Goal: Task Accomplishment & Management: Use online tool/utility

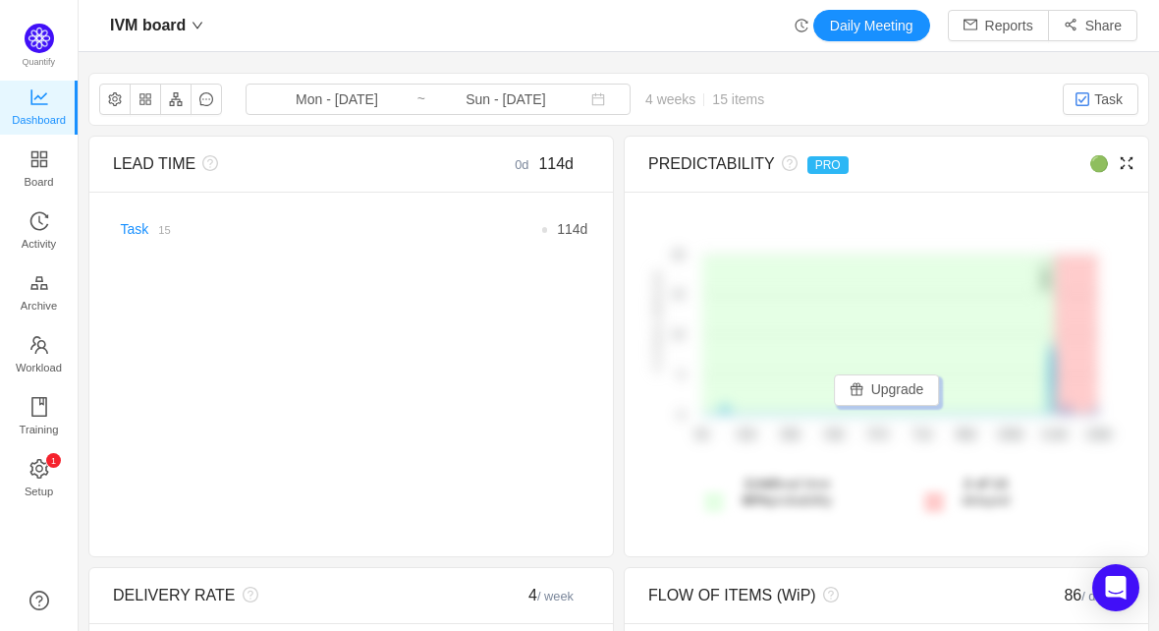
drag, startPoint x: 1002, startPoint y: 159, endPoint x: 1025, endPoint y: 164, distance: 24.1
click at [1025, 164] on div "🟢" at bounding box center [1065, 164] width 119 height 24
click at [151, 104] on button "button" at bounding box center [145, 98] width 31 height 31
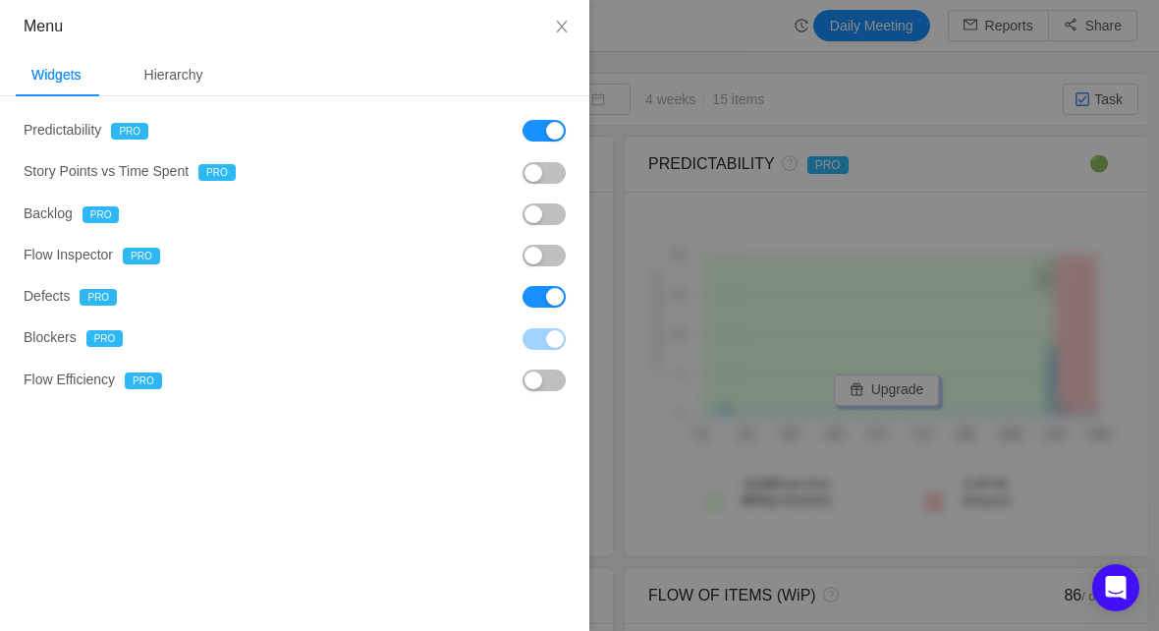
click at [548, 128] on button "button" at bounding box center [544, 131] width 43 height 22
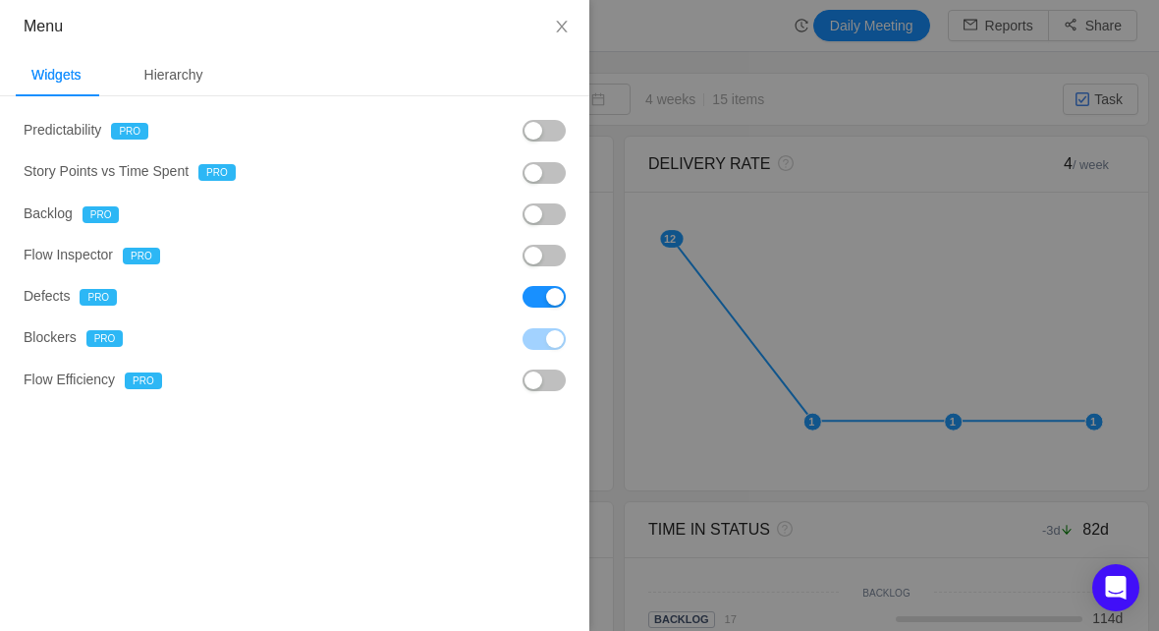
click at [547, 305] on button "button" at bounding box center [544, 297] width 43 height 22
drag, startPoint x: 561, startPoint y: 22, endPoint x: 565, endPoint y: 41, distance: 20.0
click at [560, 22] on icon "icon: close" at bounding box center [562, 27] width 16 height 16
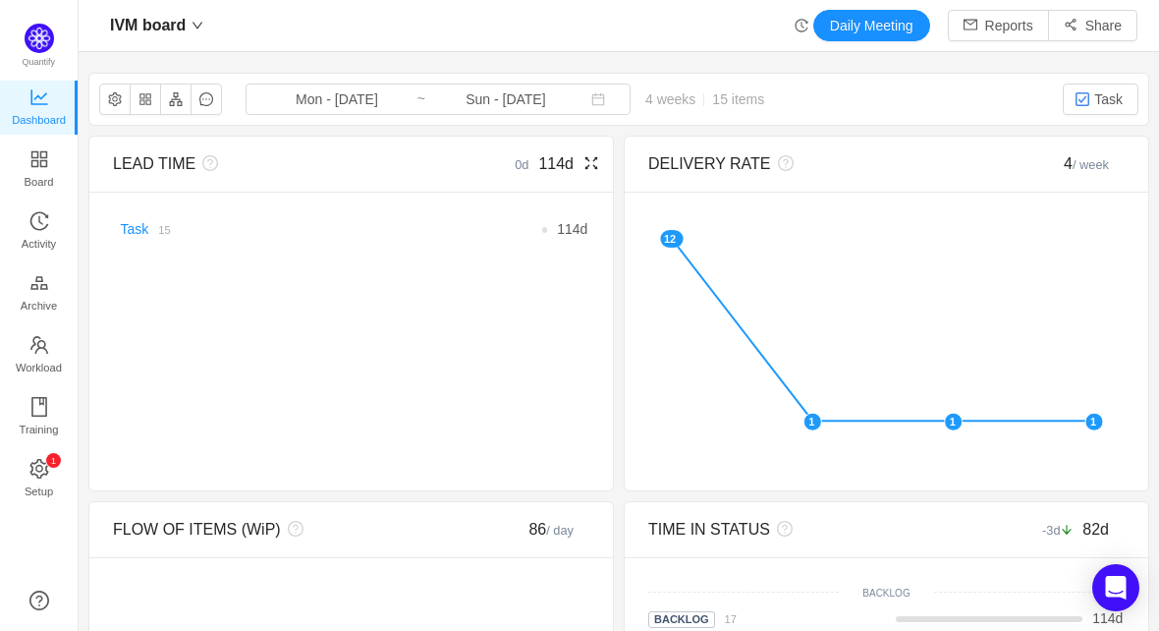
click at [586, 160] on icon "icon: fullscreen" at bounding box center [591, 163] width 13 height 13
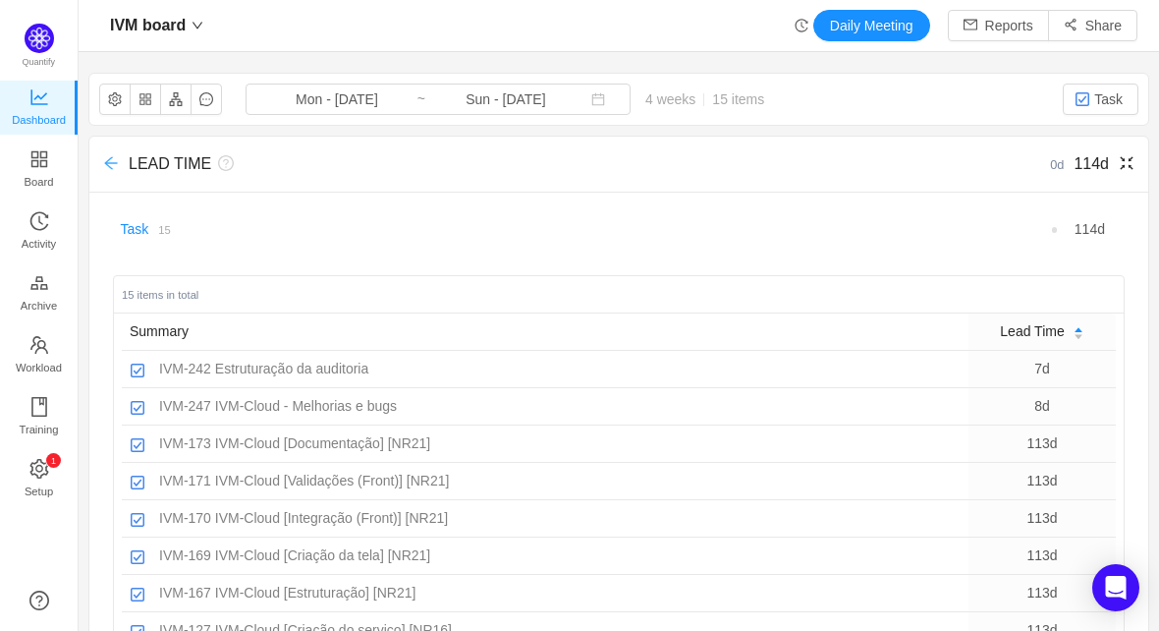
click at [112, 161] on icon "icon: arrow-left" at bounding box center [111, 163] width 16 height 16
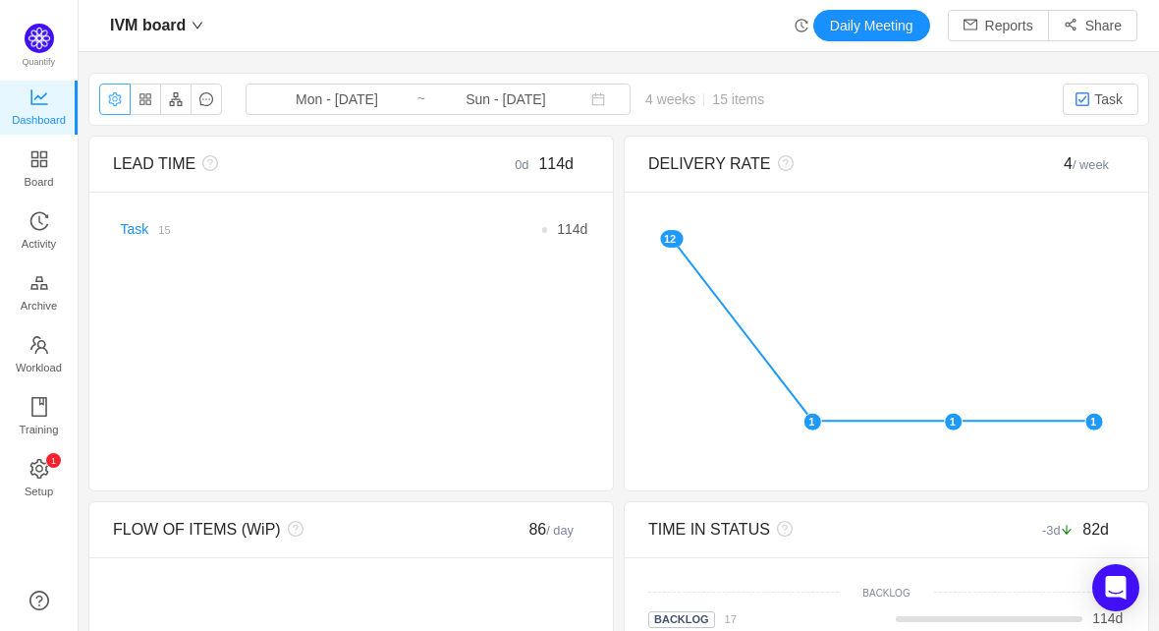
click at [123, 93] on button "button" at bounding box center [114, 98] width 31 height 31
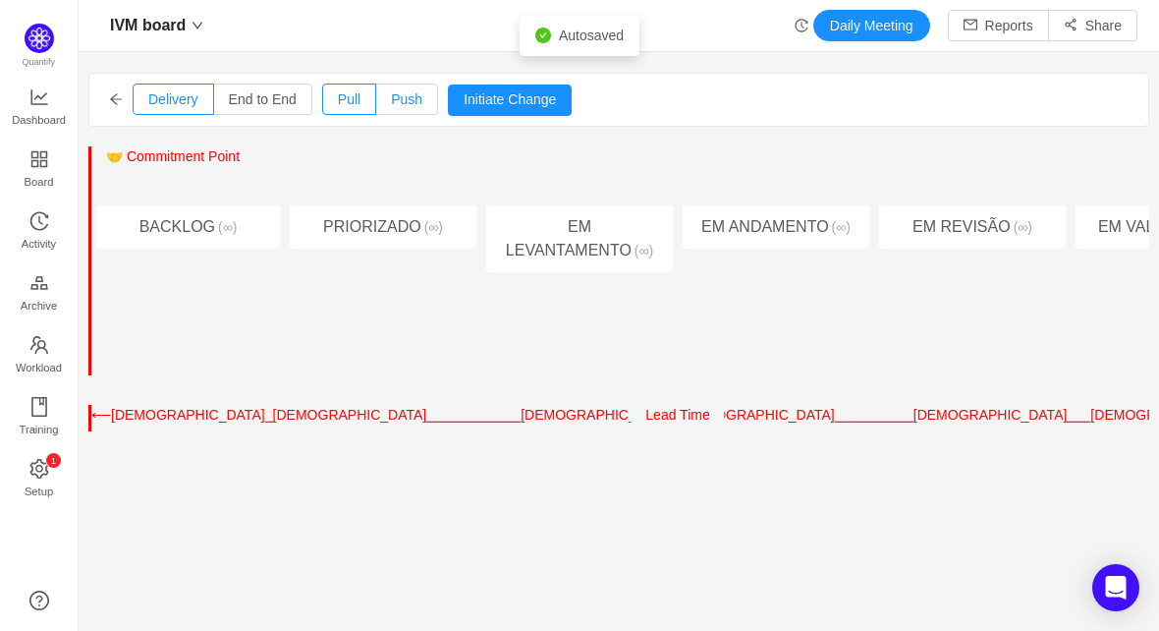
click at [409, 98] on span "Push" at bounding box center [406, 99] width 31 height 16
click at [391, 104] on input "Push" at bounding box center [391, 104] width 0 height 0
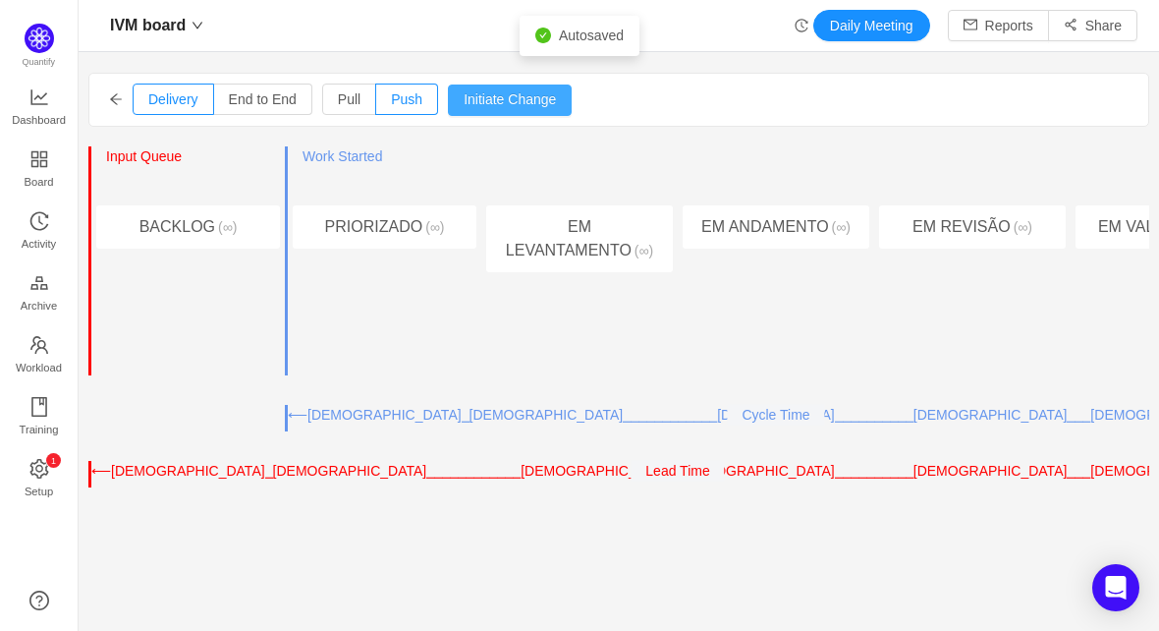
click at [495, 89] on button "Initiate Change" at bounding box center [510, 99] width 124 height 31
click at [250, 94] on span "End to End" at bounding box center [263, 99] width 68 height 16
click at [229, 104] on input "End to End" at bounding box center [229, 104] width 0 height 0
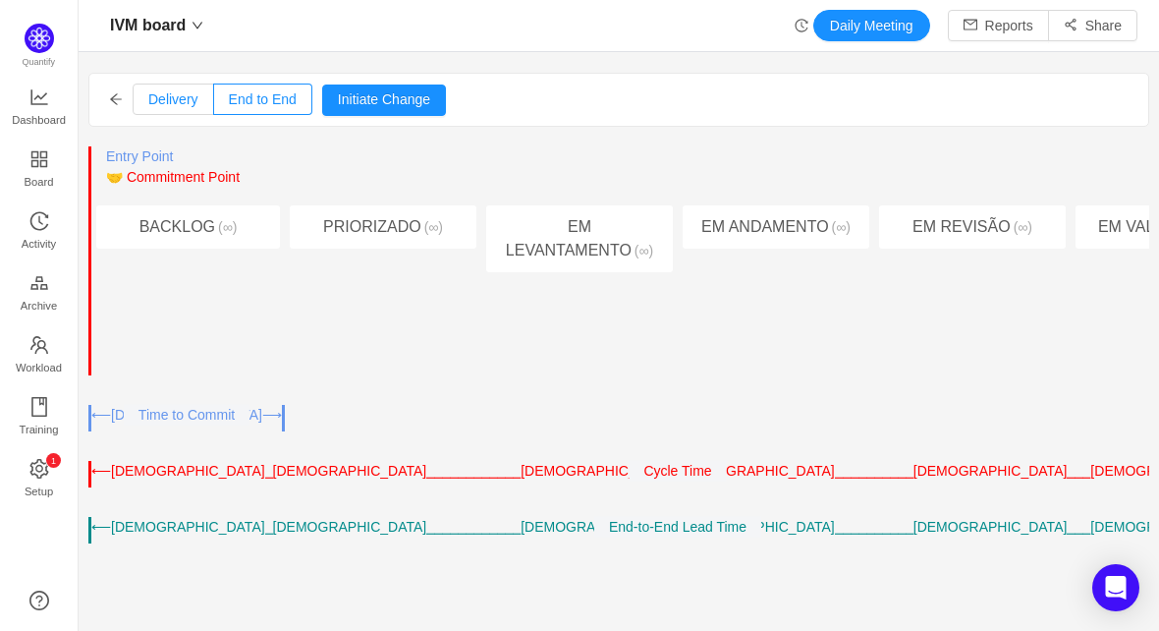
click at [155, 97] on span "Delivery" at bounding box center [173, 99] width 50 height 16
click at [148, 104] on input "Delivery" at bounding box center [148, 104] width 0 height 0
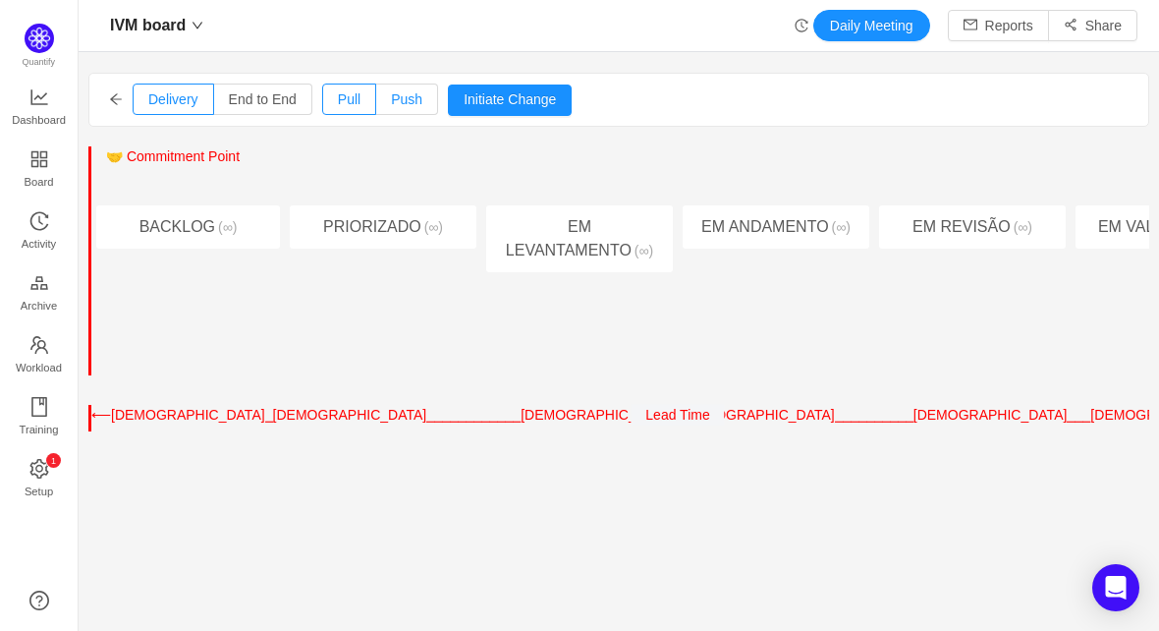
click at [384, 96] on label "Push" at bounding box center [407, 98] width 62 height 31
click at [391, 104] on input "Push" at bounding box center [391, 104] width 0 height 0
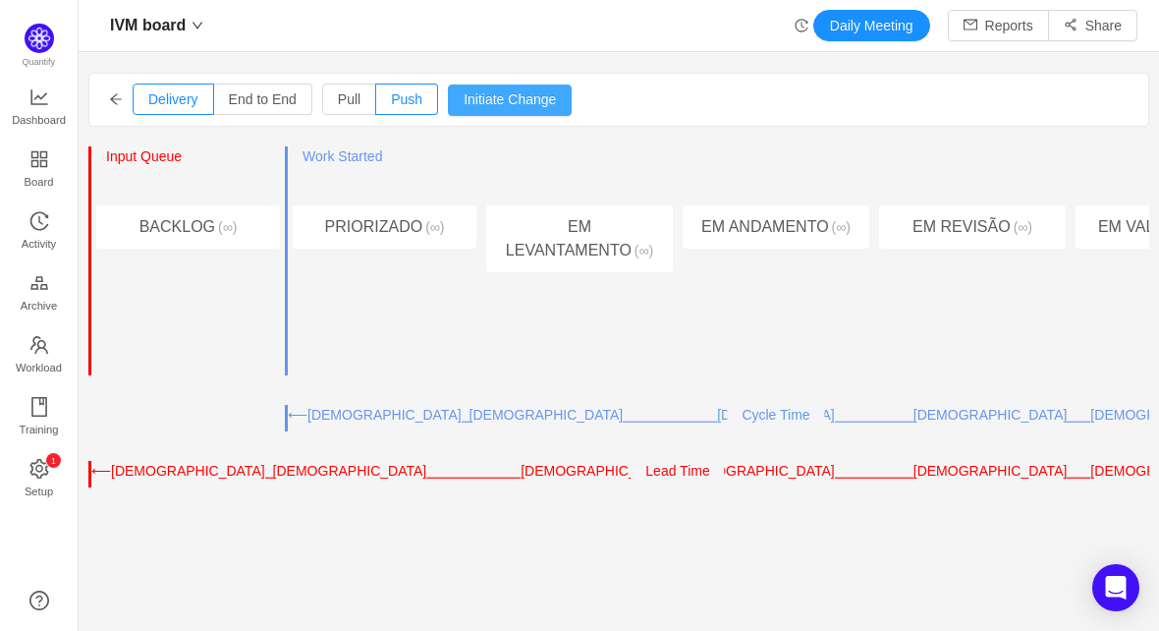
click at [490, 92] on button "Initiate Change" at bounding box center [510, 99] width 124 height 31
click at [114, 94] on icon "icon: arrow-left" at bounding box center [116, 99] width 14 height 14
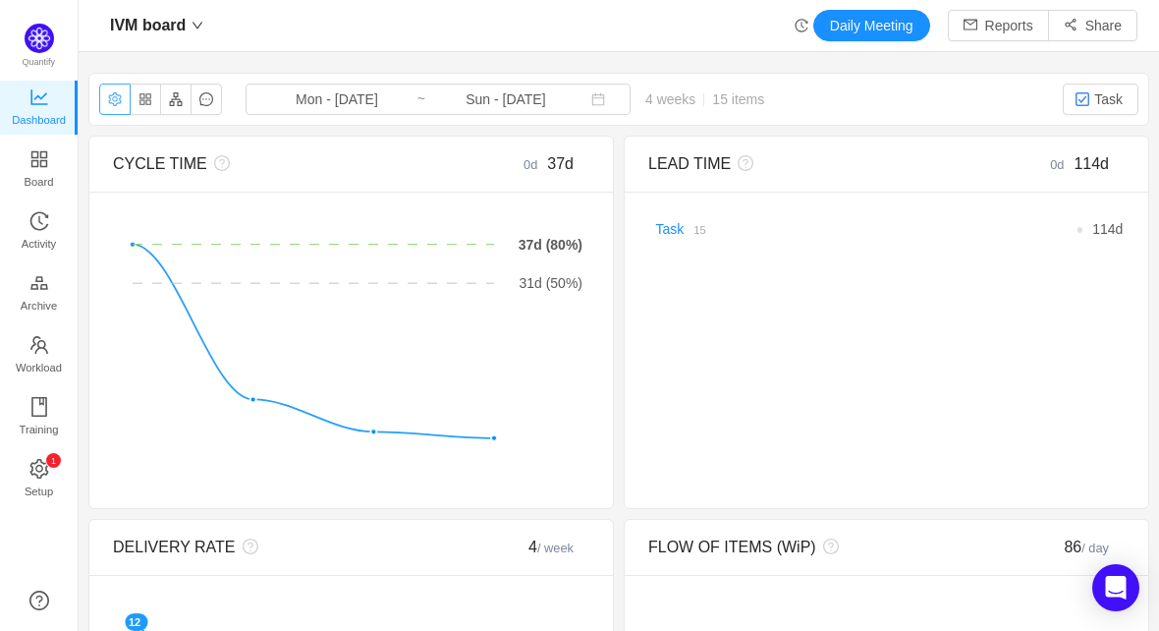
click at [118, 97] on button "button" at bounding box center [114, 98] width 31 height 31
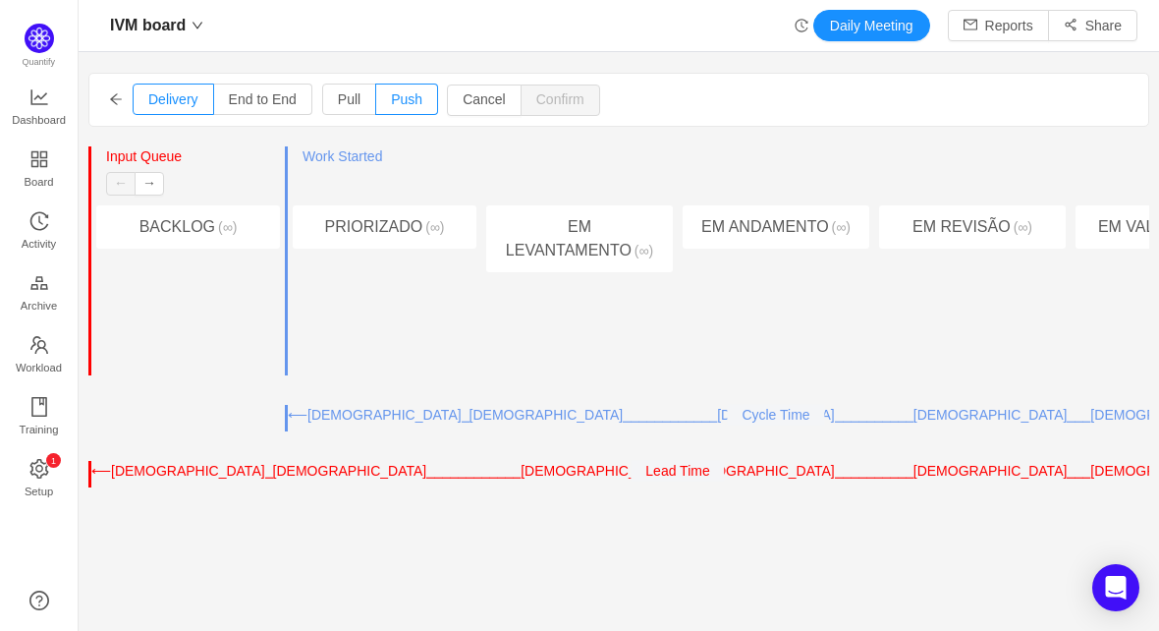
click at [709, 153] on div "Entry Point ← → Input Queue ← → Work Started Delivery Point ← →" at bounding box center [776, 175] width 187 height 59
